Goal: Find specific page/section: Find specific page/section

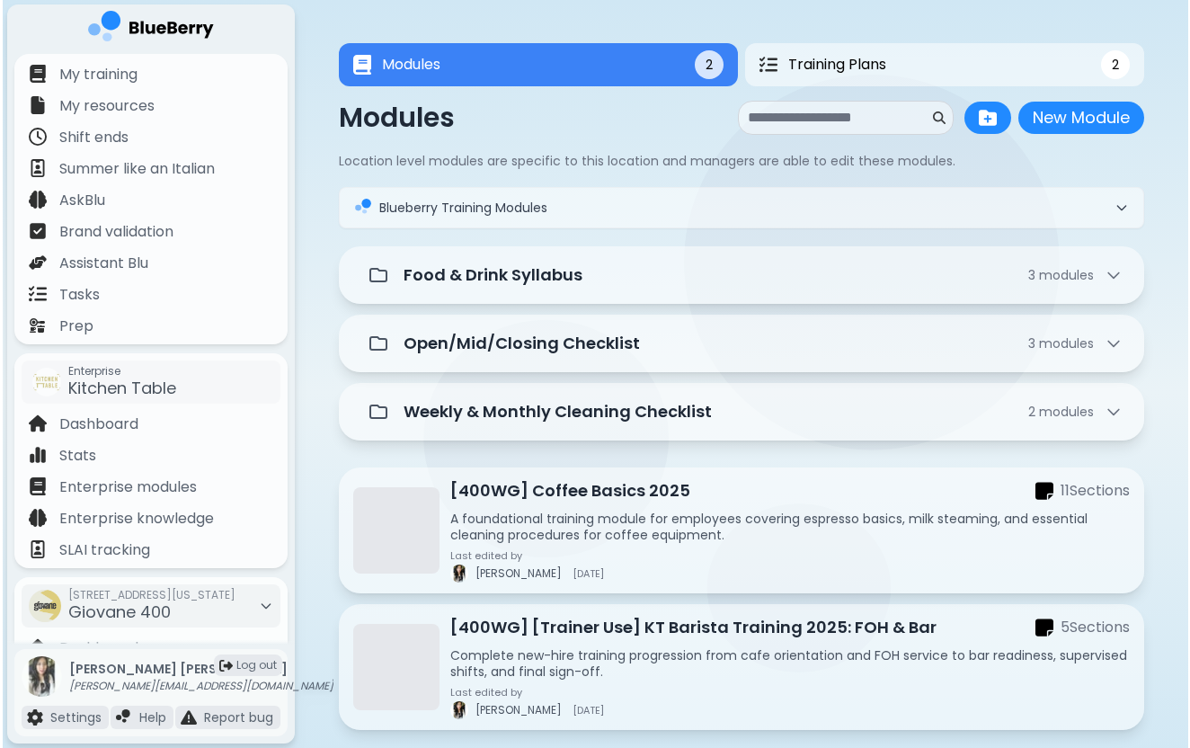
scroll to position [172, 0]
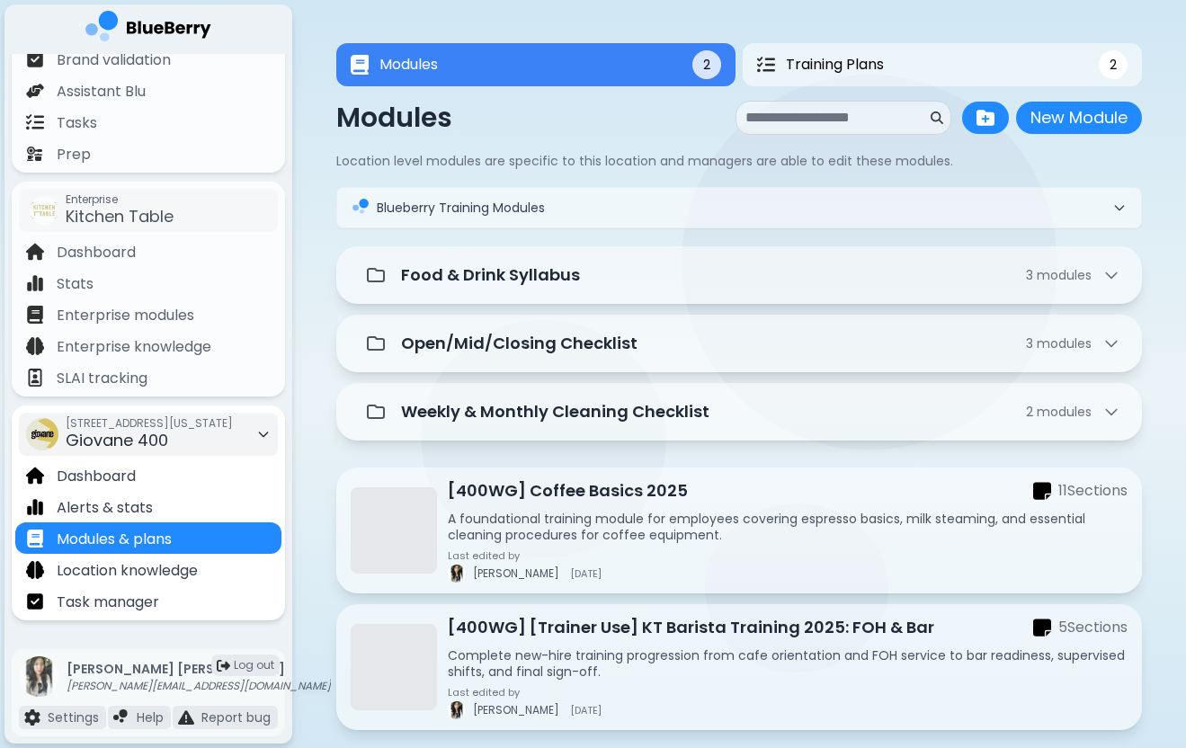
click at [203, 433] on div "[STREET_ADDRESS][US_STATE]" at bounding box center [149, 434] width 167 height 40
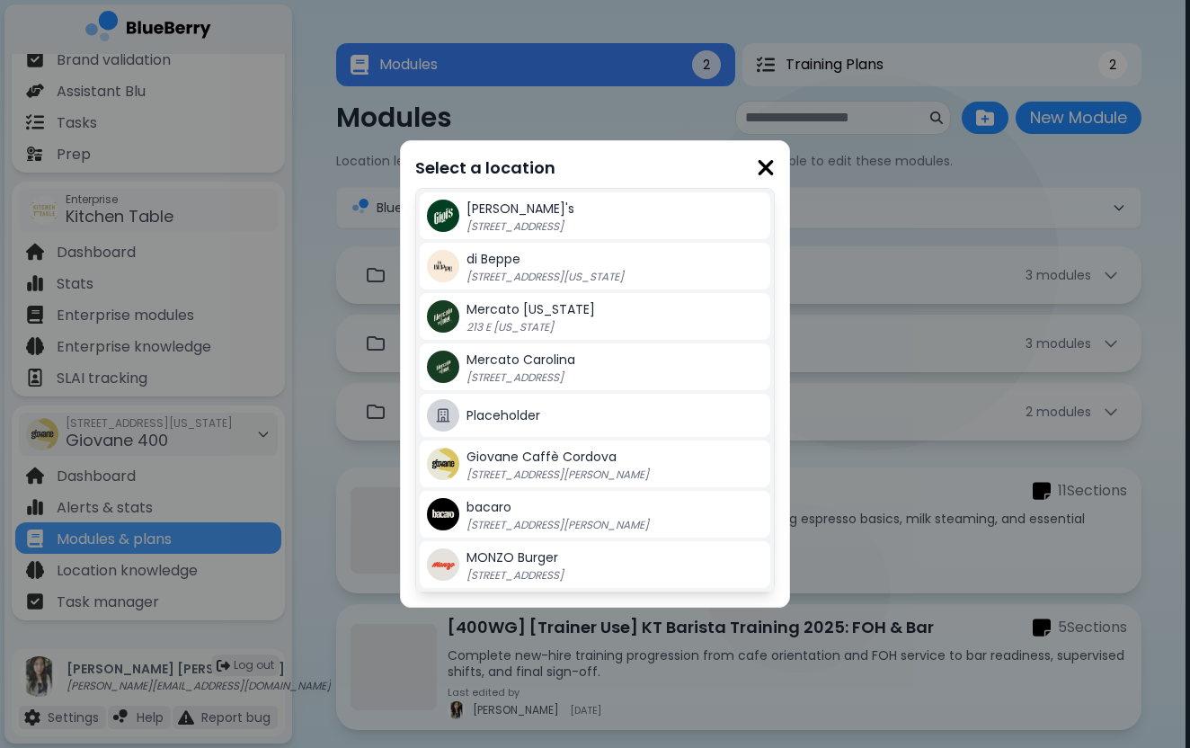
click at [582, 316] on div "Mercato [US_STATE] 213 E [US_STATE]" at bounding box center [615, 316] width 297 height 36
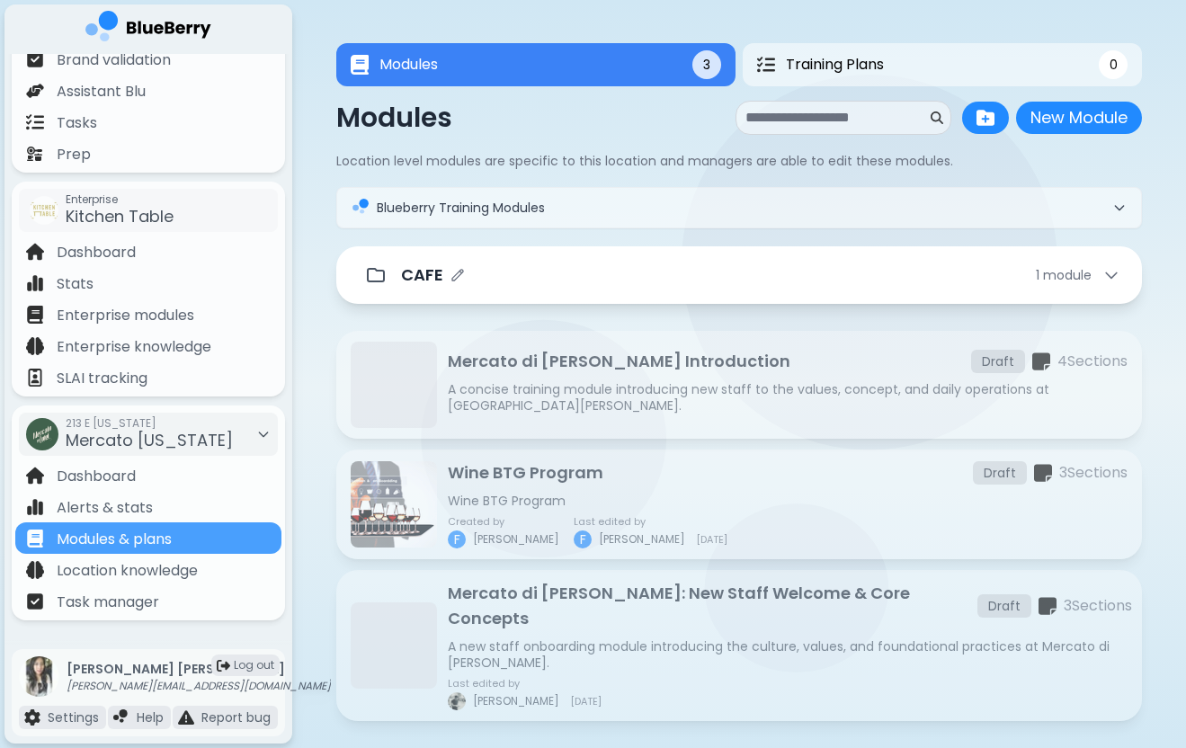
click at [534, 277] on div "CAFE 1 module" at bounding box center [760, 274] width 719 height 25
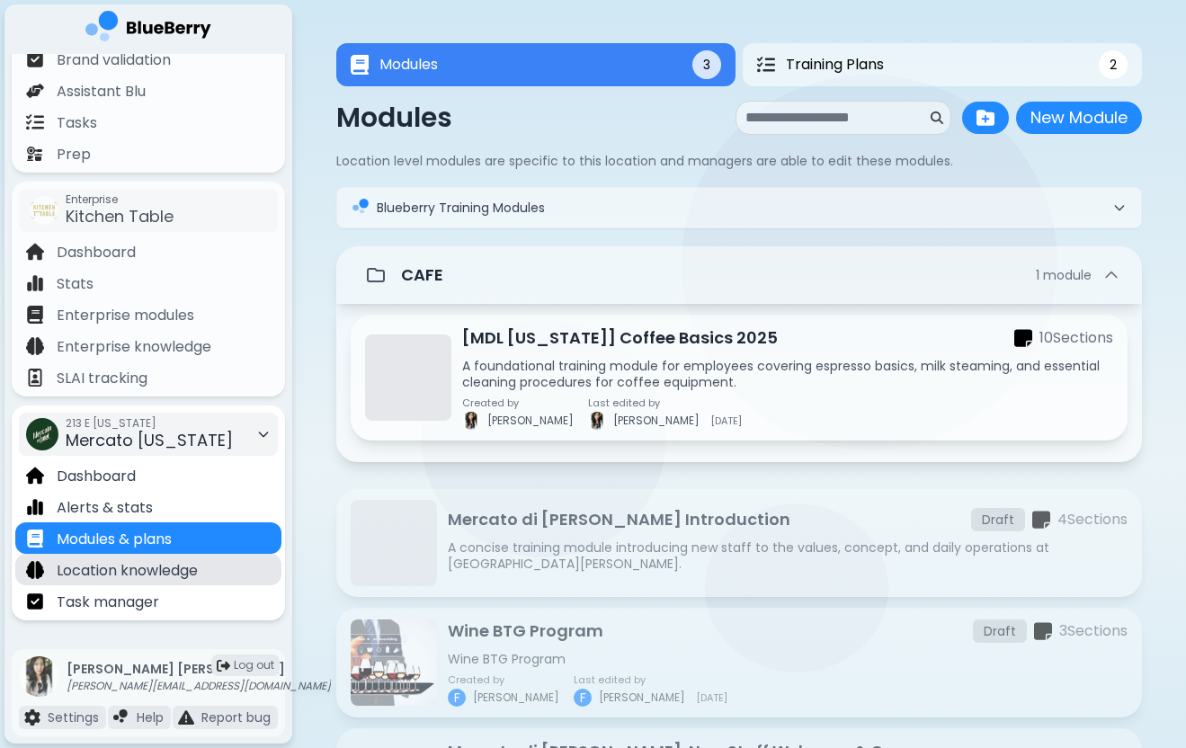
click at [174, 574] on p "Location knowledge" at bounding box center [127, 571] width 141 height 22
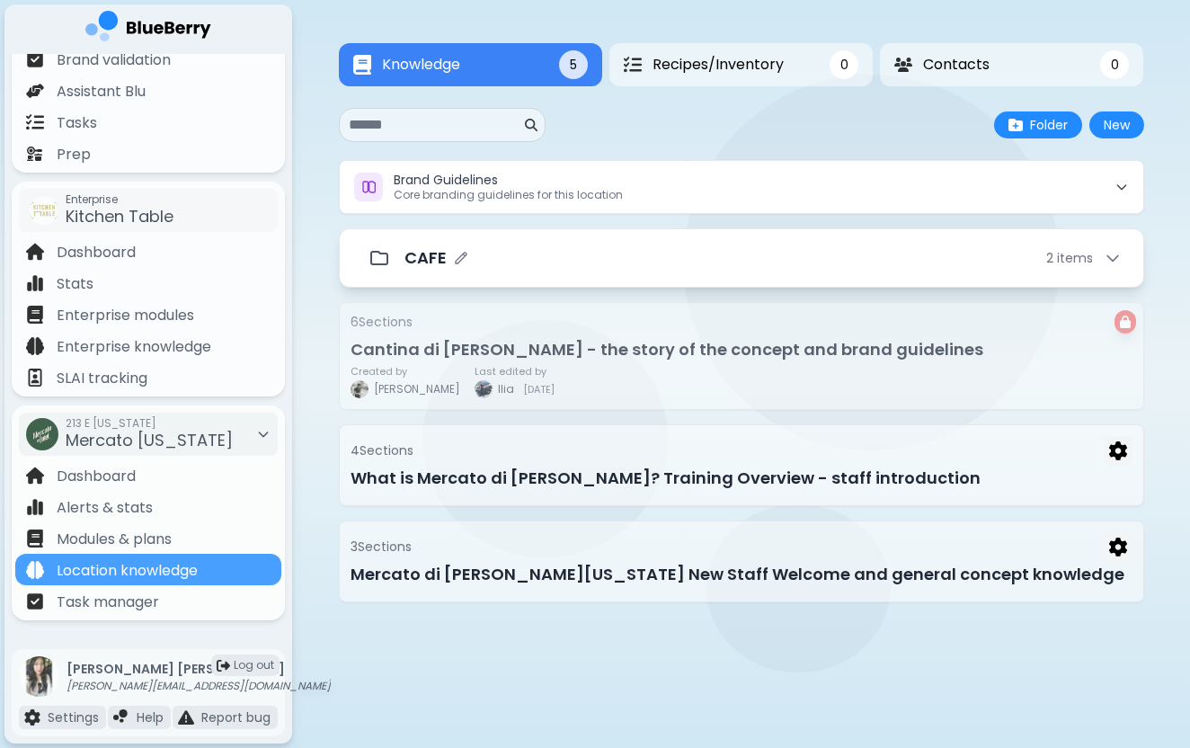
click at [537, 257] on div "CAFE 2 item s" at bounding box center [763, 257] width 717 height 25
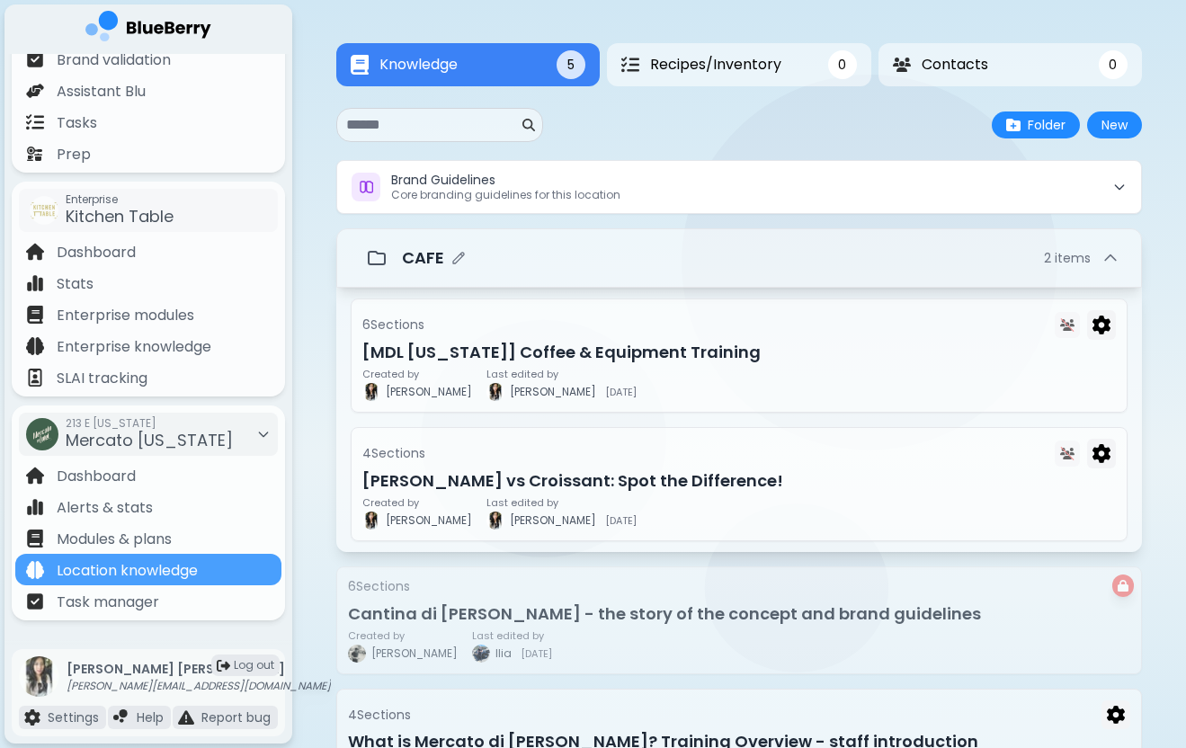
click at [404, 253] on p "CAFE" at bounding box center [423, 257] width 42 height 25
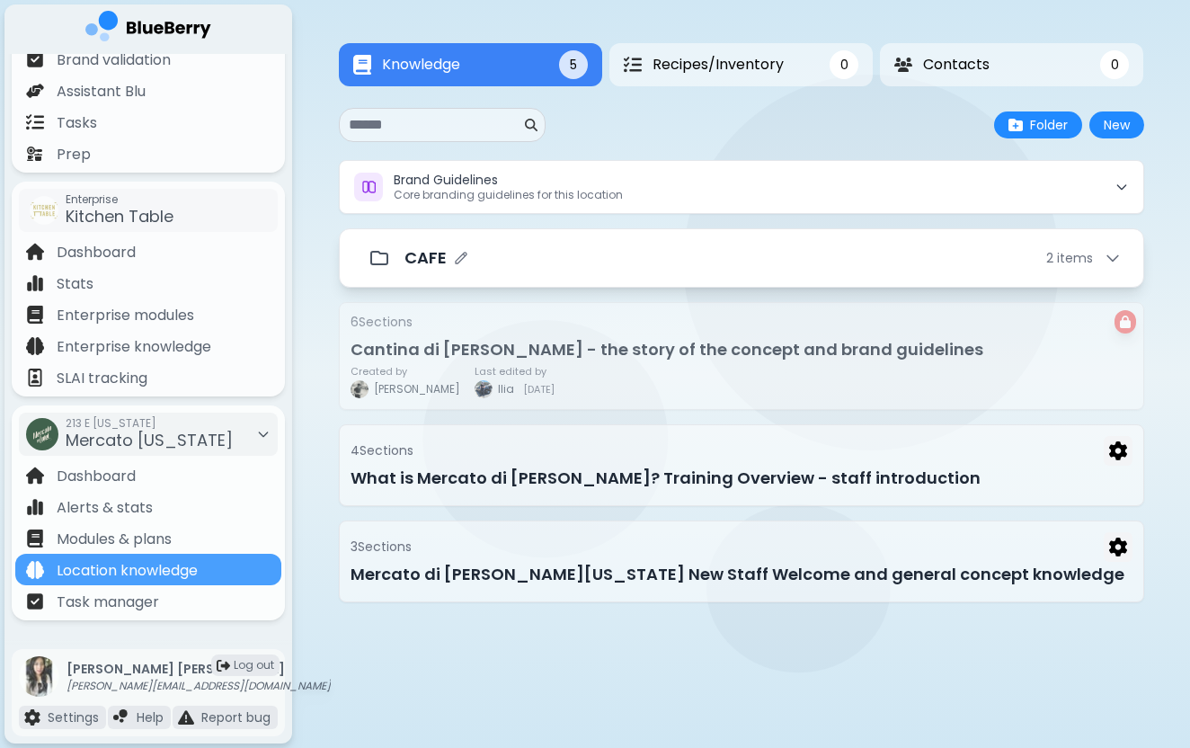
click at [403, 255] on div "CAFE 2 item s" at bounding box center [741, 258] width 760 height 36
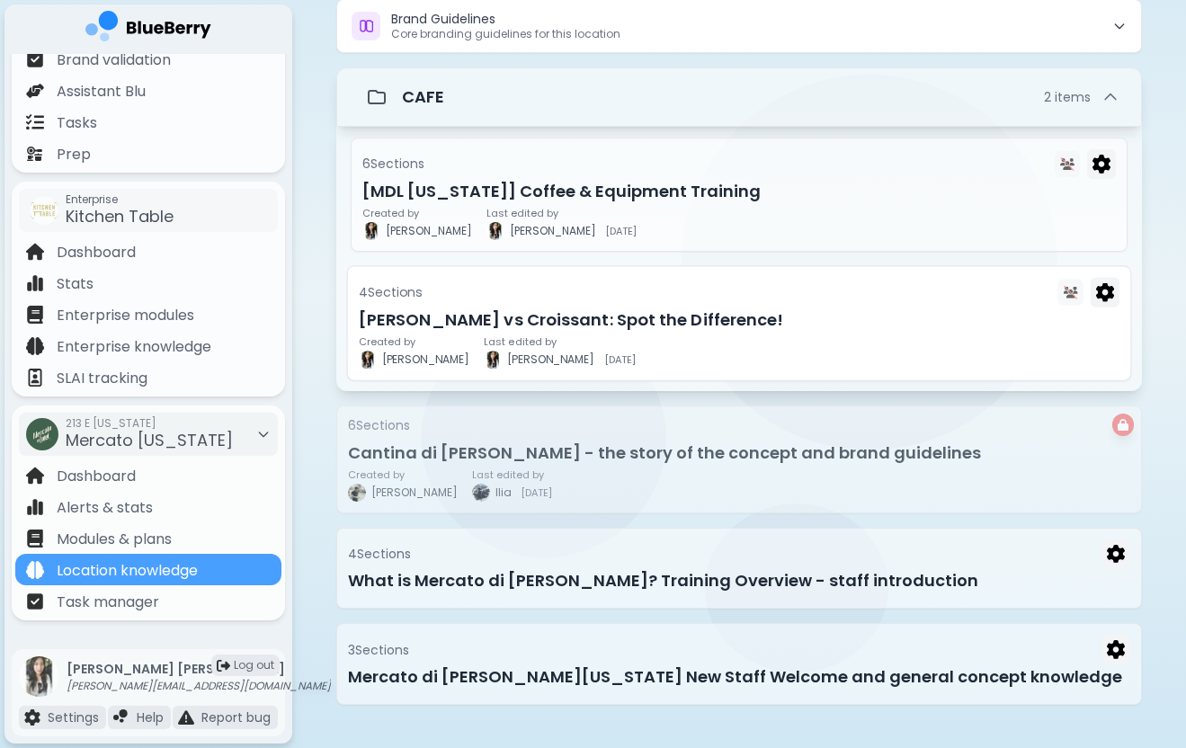
scroll to position [162, 0]
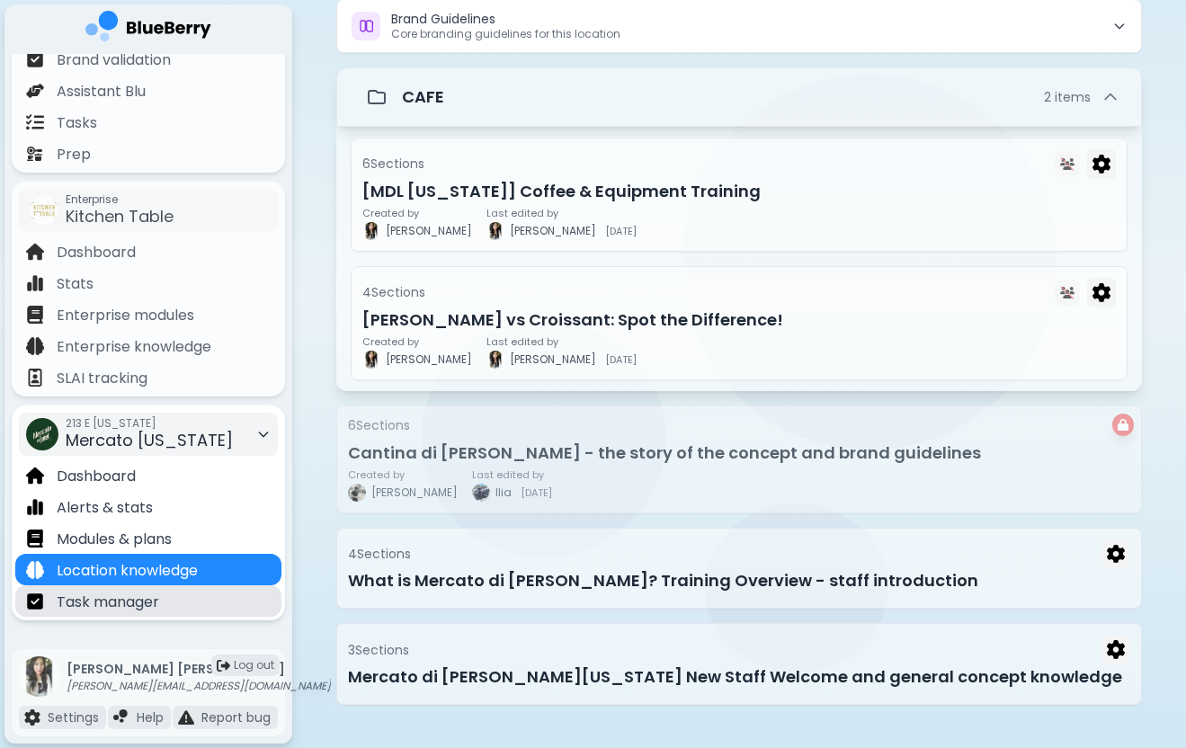
click at [157, 595] on p "Task manager" at bounding box center [108, 602] width 102 height 22
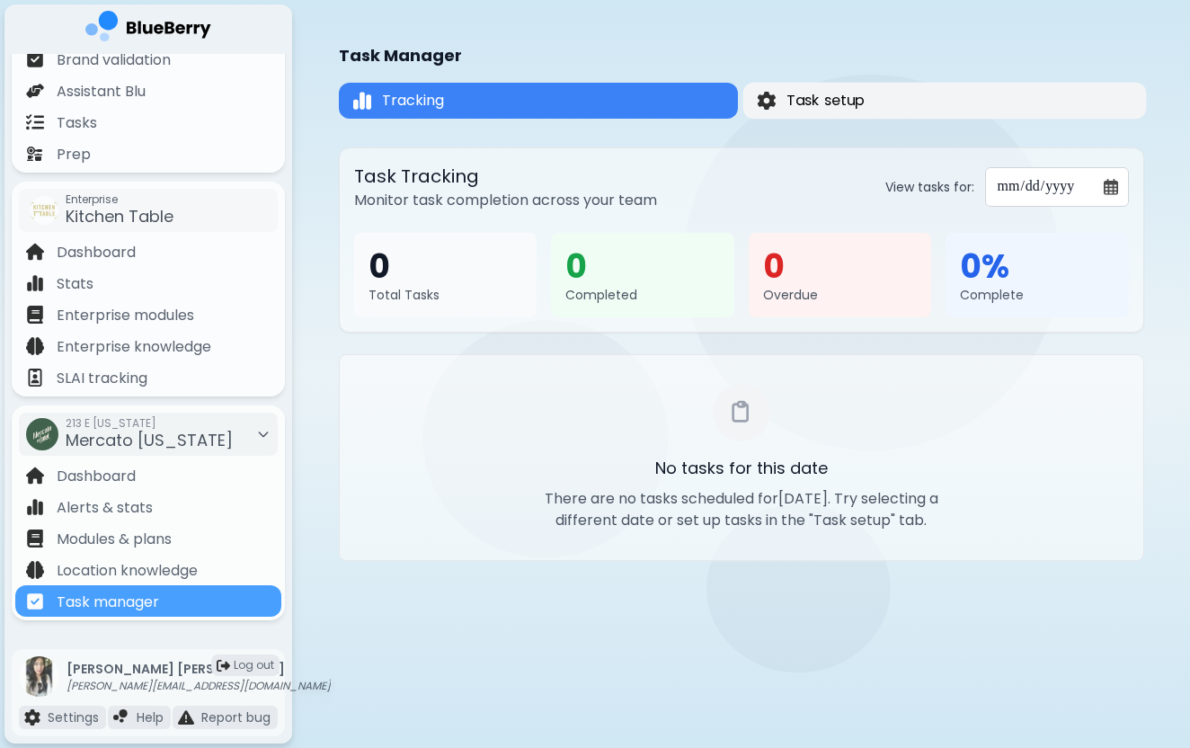
click at [885, 93] on button "Task setup" at bounding box center [945, 101] width 404 height 36
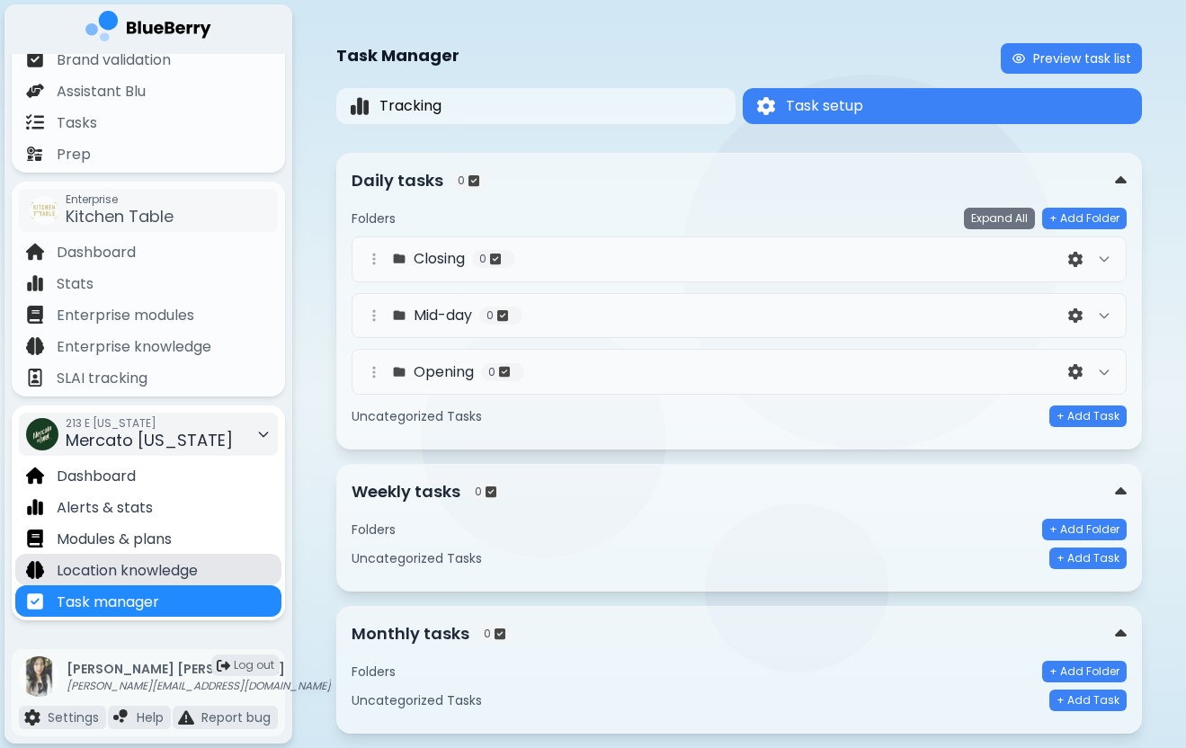
click at [121, 564] on p "Location knowledge" at bounding box center [127, 571] width 141 height 22
